Goal: Find specific page/section: Find specific page/section

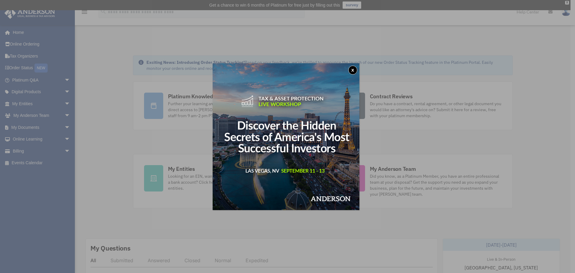
click at [22, 102] on div "x" at bounding box center [287, 136] width 575 height 273
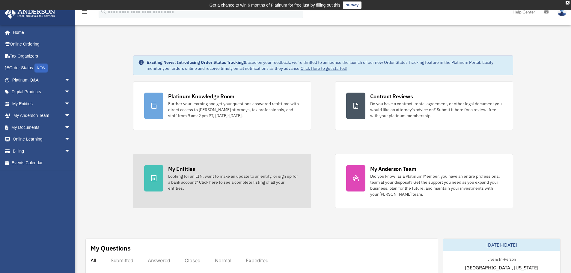
click at [195, 175] on div "Looking for an EIN, want to make an update to an entity, or sign up for a bank …" at bounding box center [234, 182] width 132 height 18
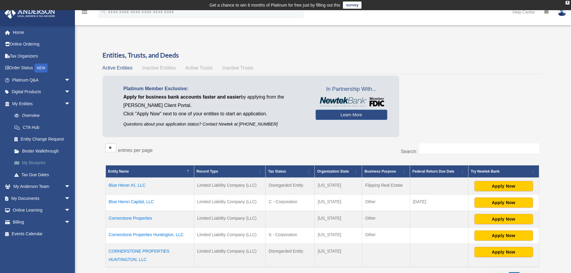
click at [33, 162] on link "My Blueprint" at bounding box center [43, 163] width 71 height 12
